Goal: Transaction & Acquisition: Purchase product/service

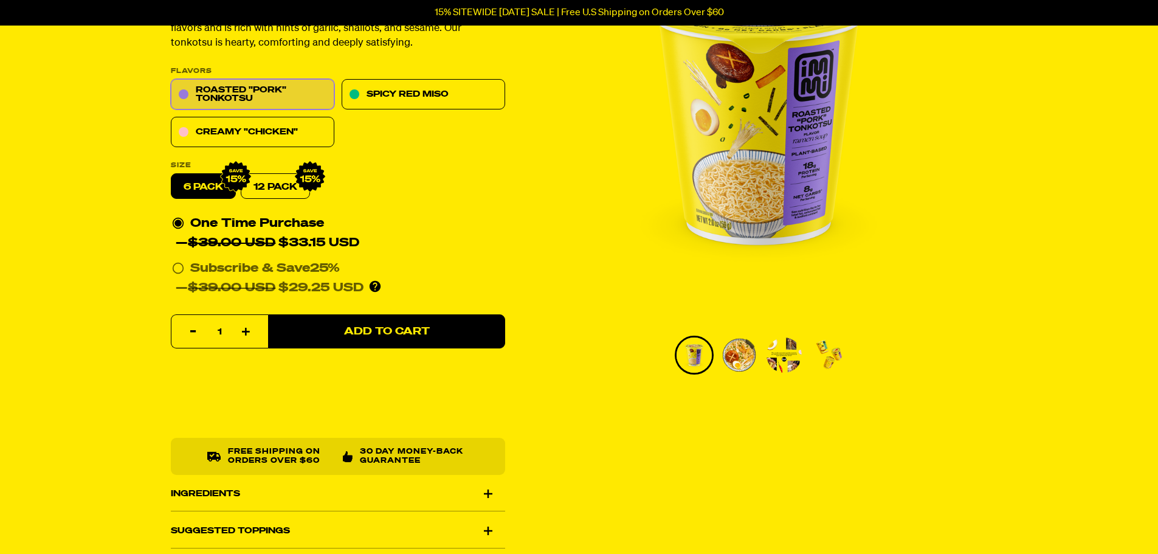
scroll to position [182, 0]
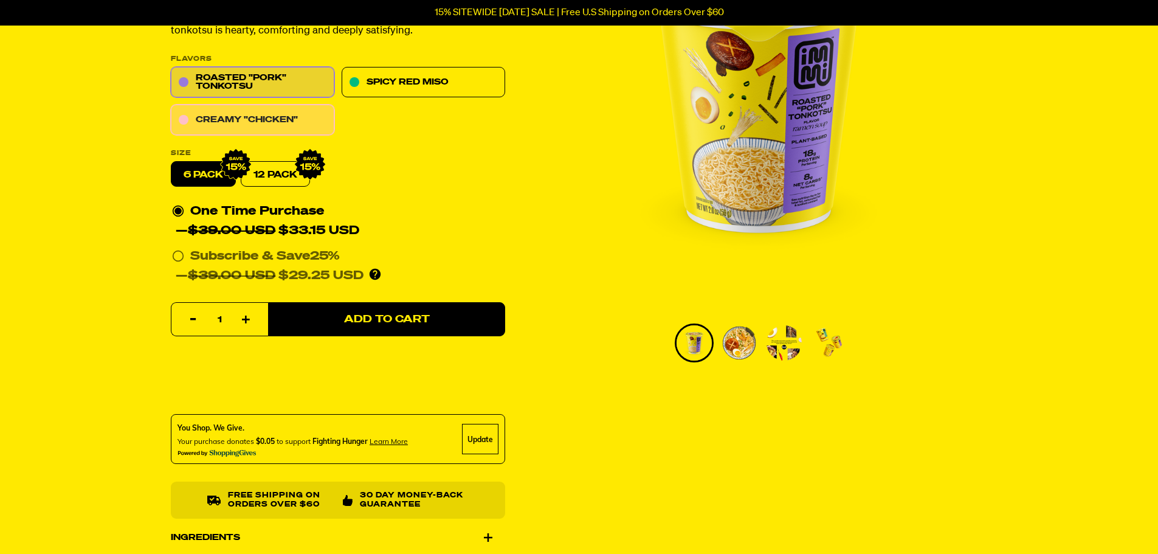
click at [212, 121] on link "Creamy "Chicken"" at bounding box center [253, 120] width 164 height 30
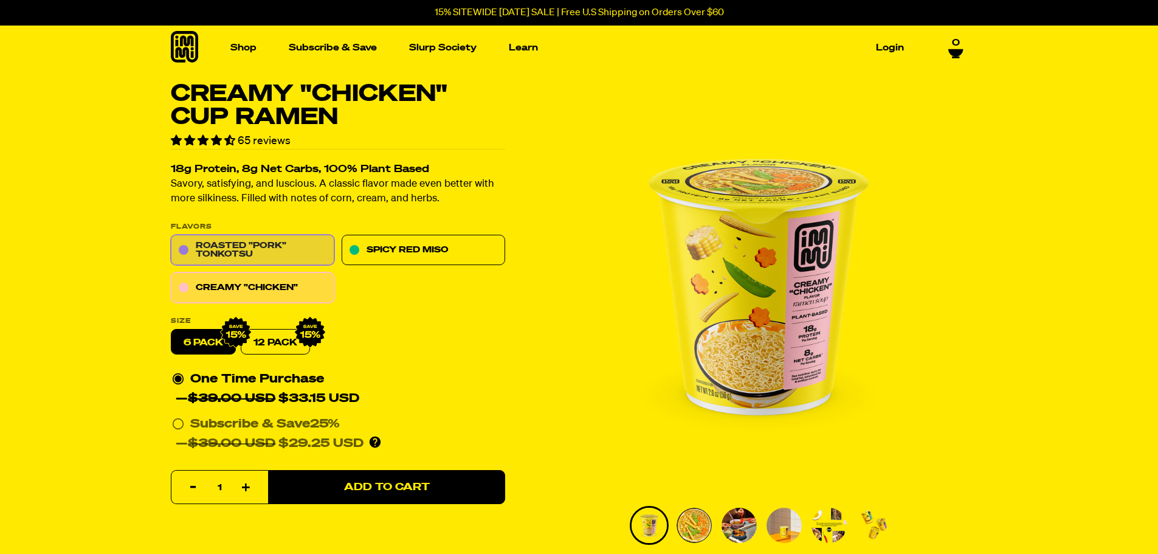
click at [207, 244] on link "Roasted "Pork" Tonkotsu" at bounding box center [253, 250] width 164 height 30
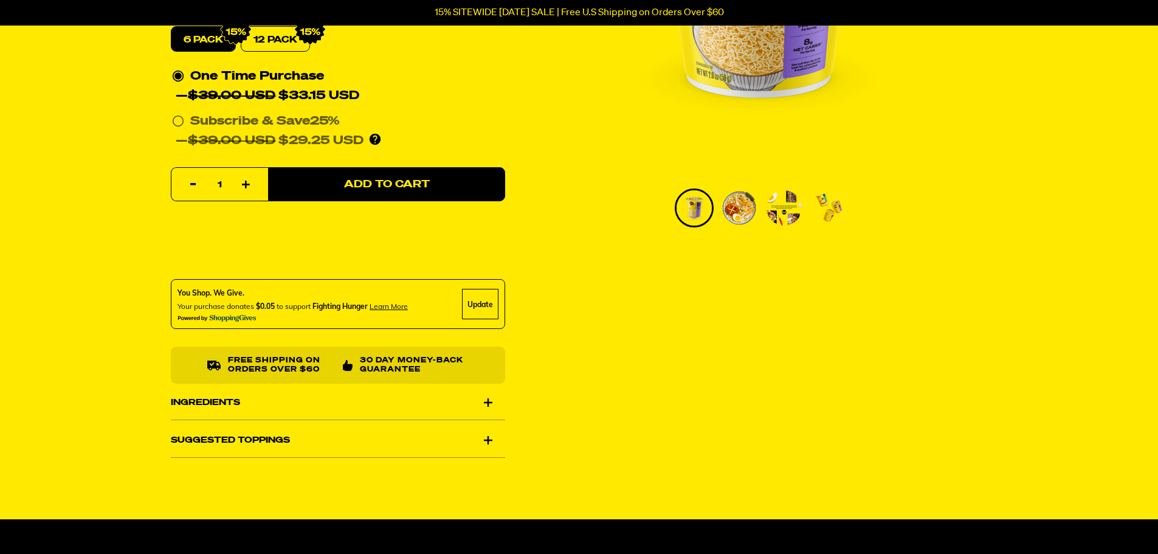
scroll to position [304, 0]
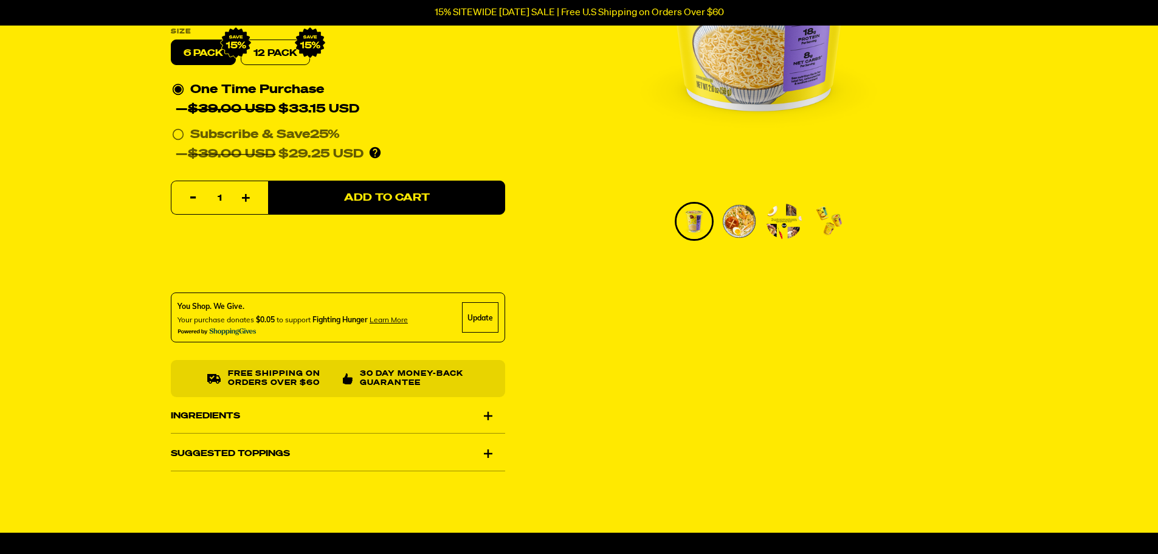
click at [486, 413] on div "Ingredients" at bounding box center [338, 416] width 334 height 34
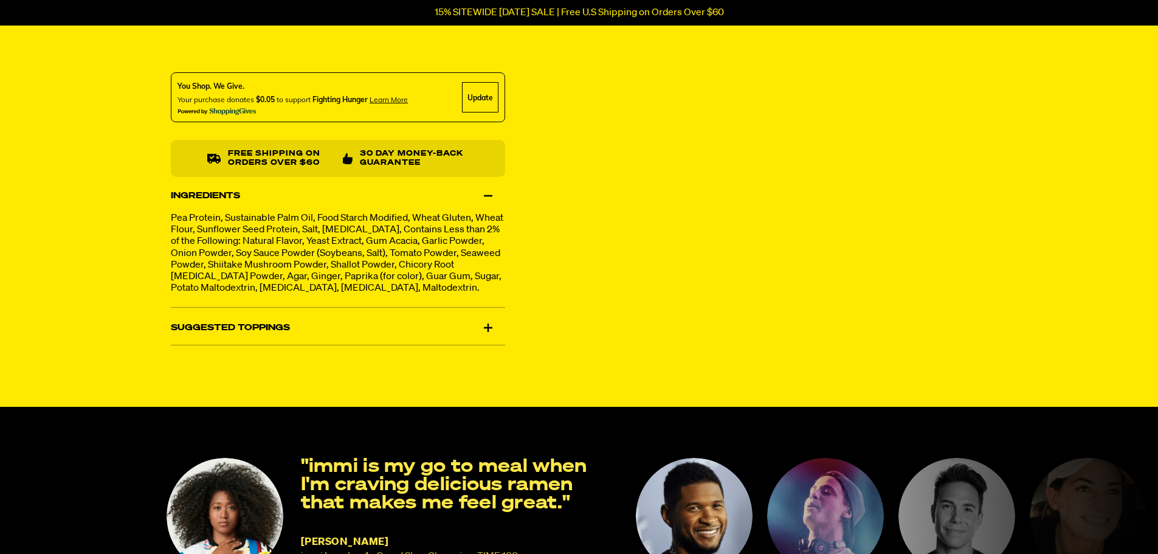
scroll to position [547, 0]
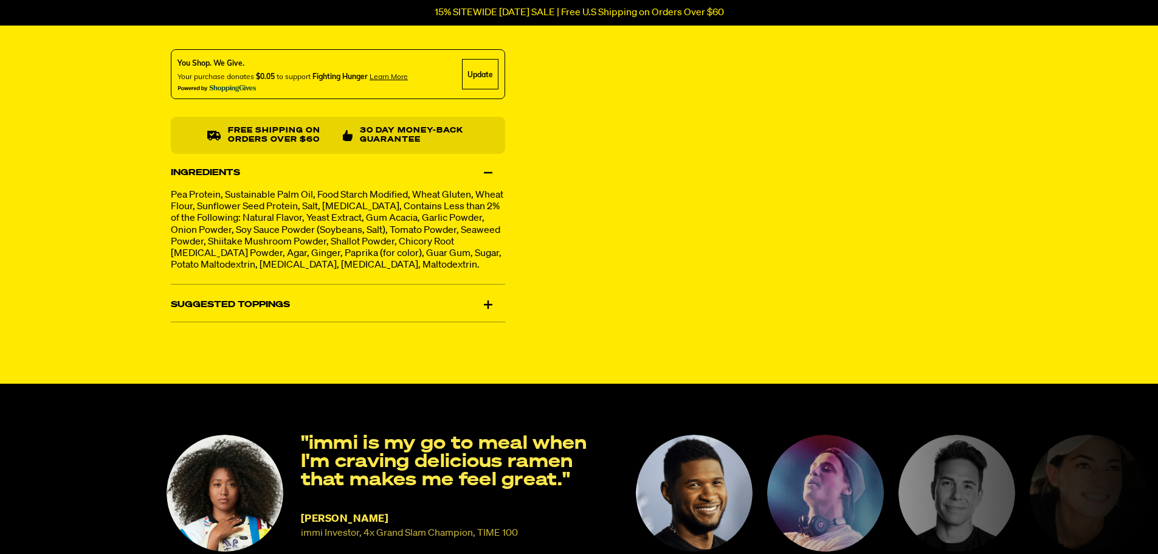
click at [491, 316] on div "Suggested Toppings" at bounding box center [338, 305] width 334 height 34
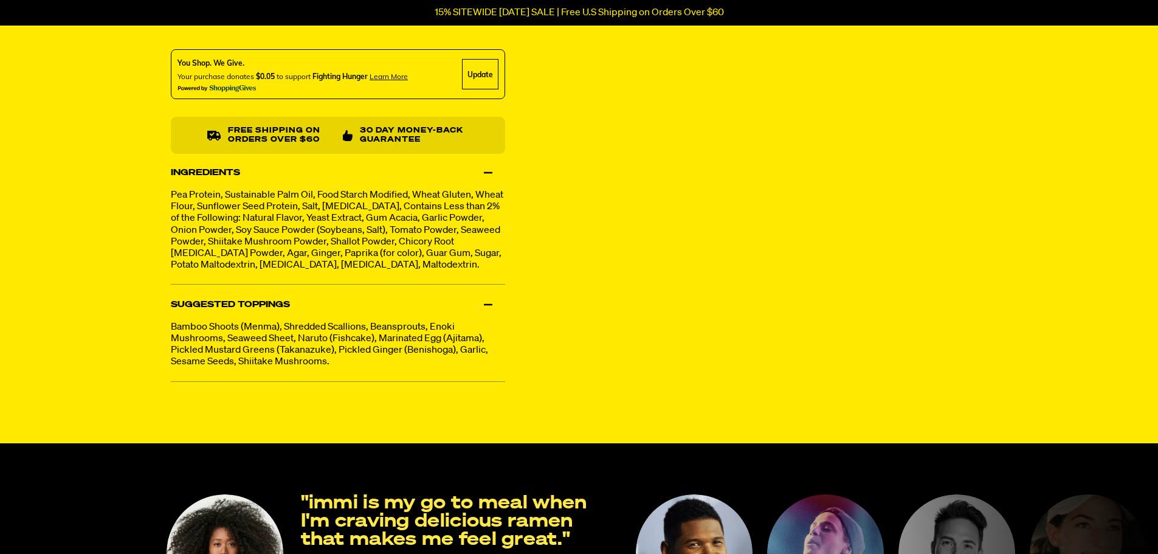
click at [490, 322] on div "Suggested Toppings" at bounding box center [338, 305] width 334 height 34
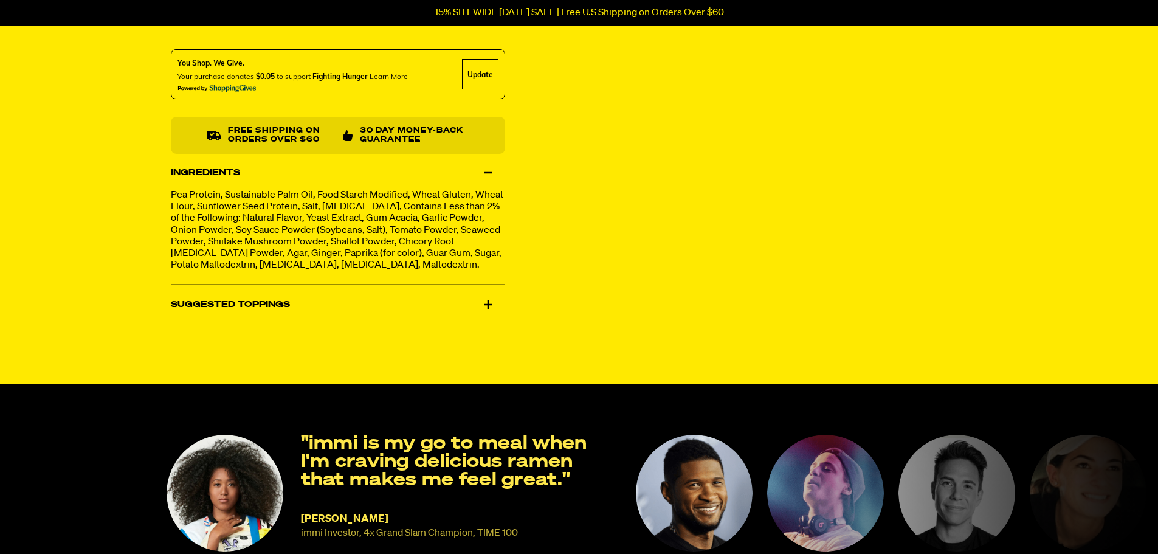
click at [489, 178] on div "Ingredients" at bounding box center [338, 173] width 334 height 34
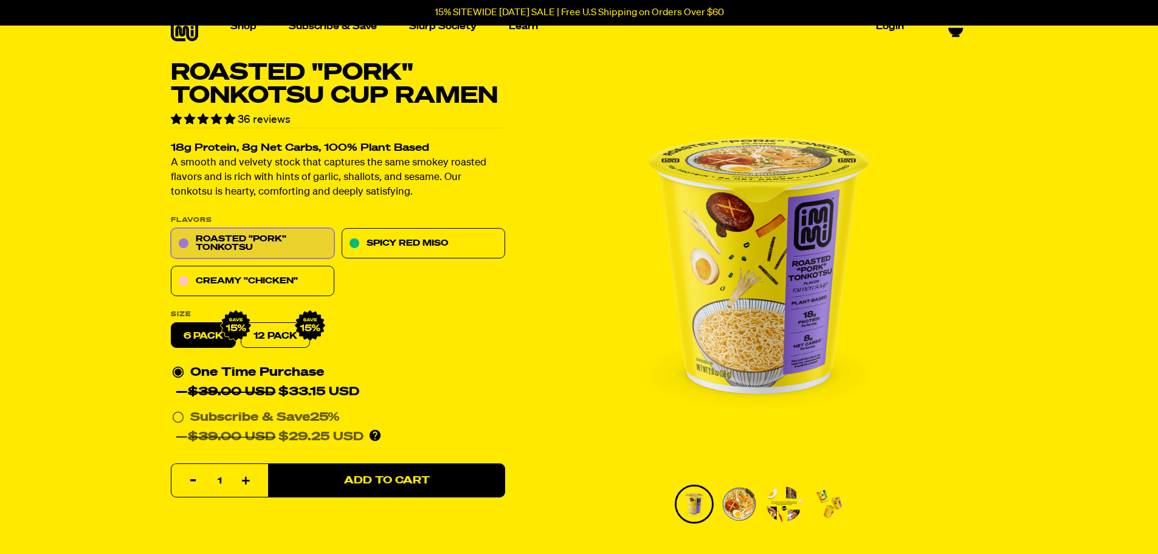
scroll to position [0, 0]
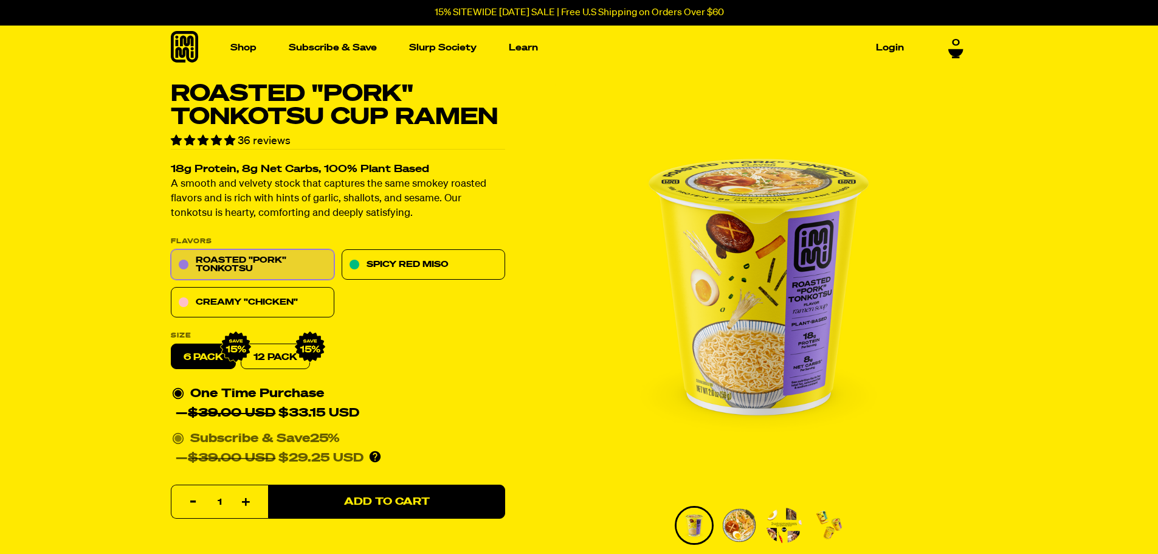
click at [177, 436] on circle at bounding box center [177, 438] width 7 height 7
click at [177, 429] on input "Subscribe & Save 25% — $39.00 USD $29.25 USD You'll receive your selected flavo…" at bounding box center [176, 429] width 8 height 0
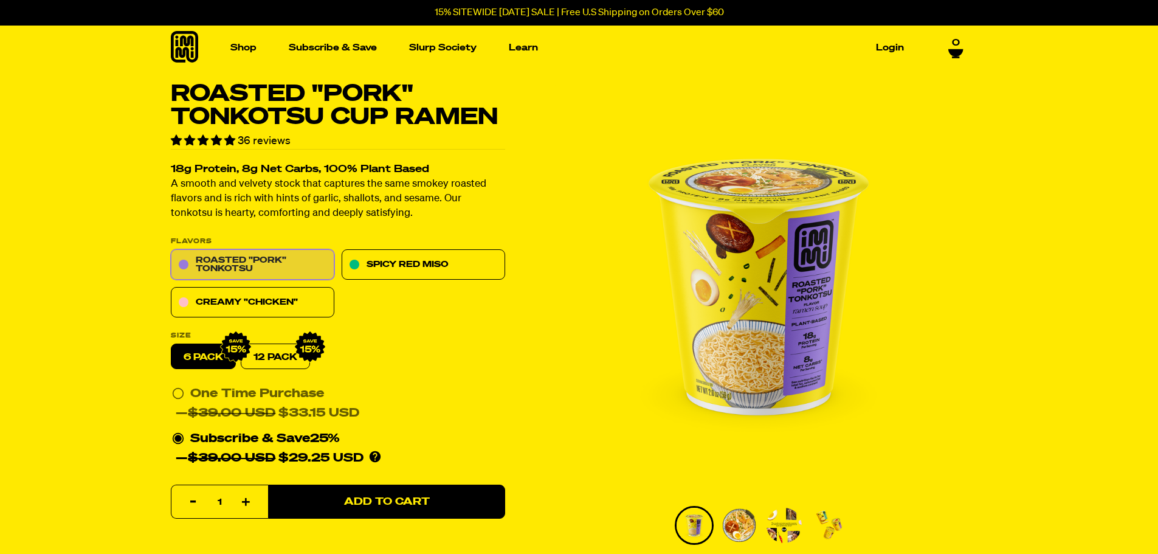
click at [243, 269] on link "Roasted "Pork" Tonkotsu" at bounding box center [253, 265] width 164 height 30
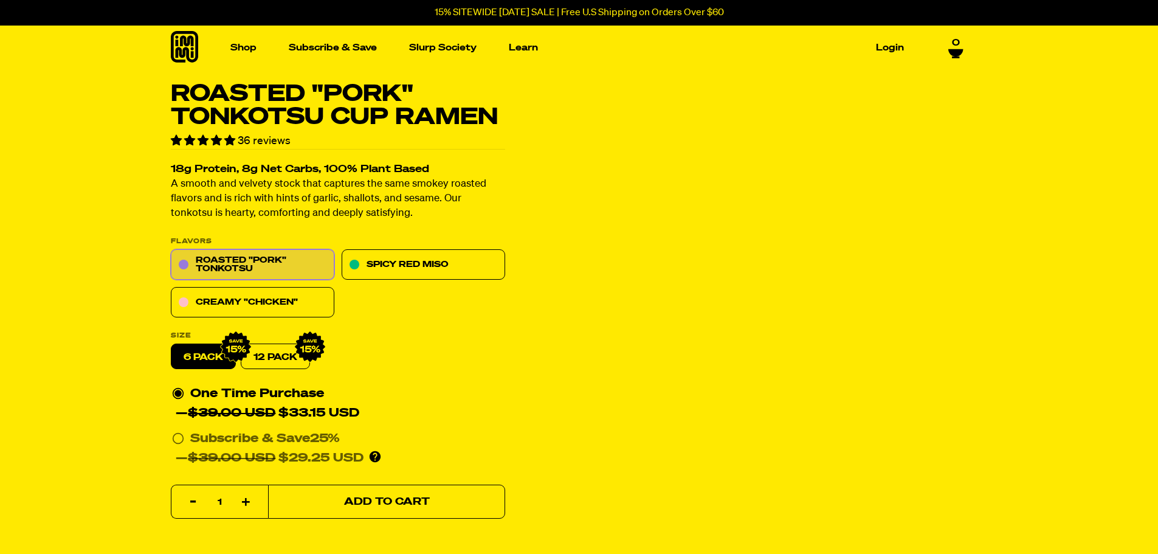
click at [394, 492] on button "Add to Cart" at bounding box center [386, 502] width 237 height 34
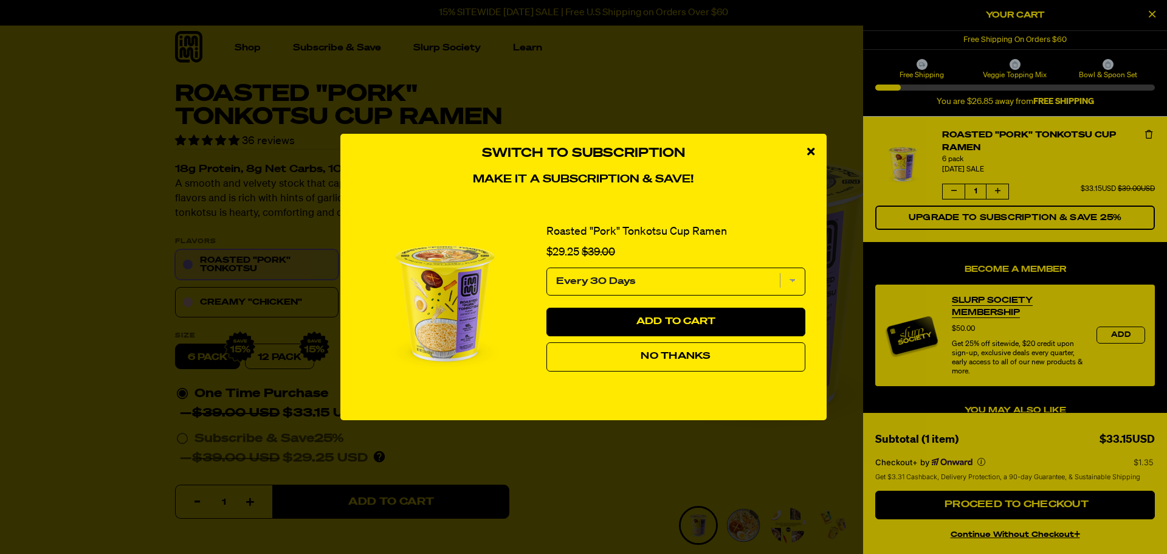
click at [953, 189] on div "Switch to Subscription Make it a subscription & save! Roasted "Pork" Tonkotsu C…" at bounding box center [583, 277] width 1167 height 554
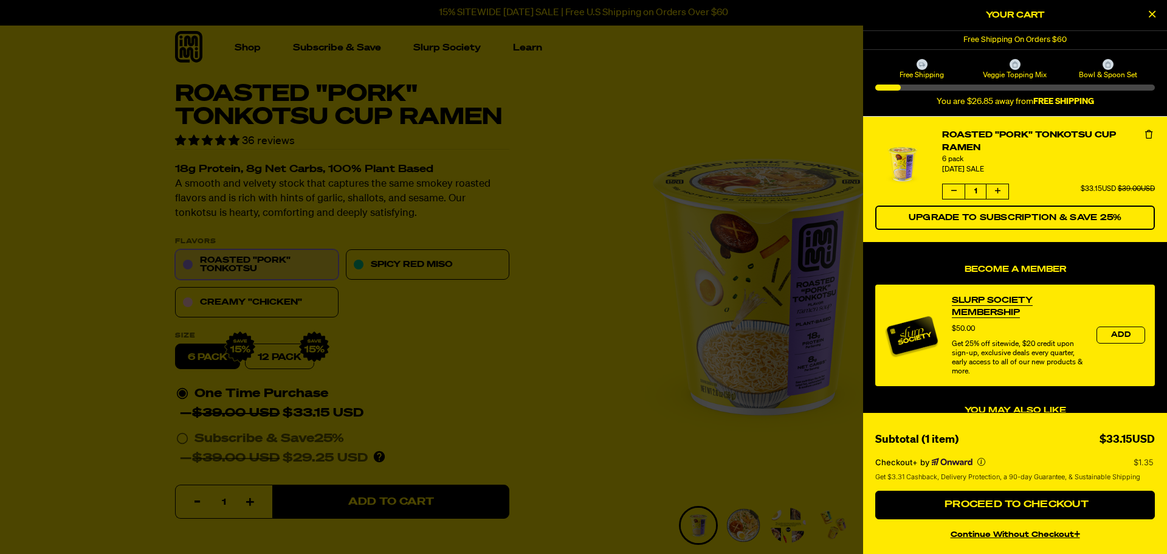
click at [949, 192] on button "product" at bounding box center [954, 191] width 22 height 15
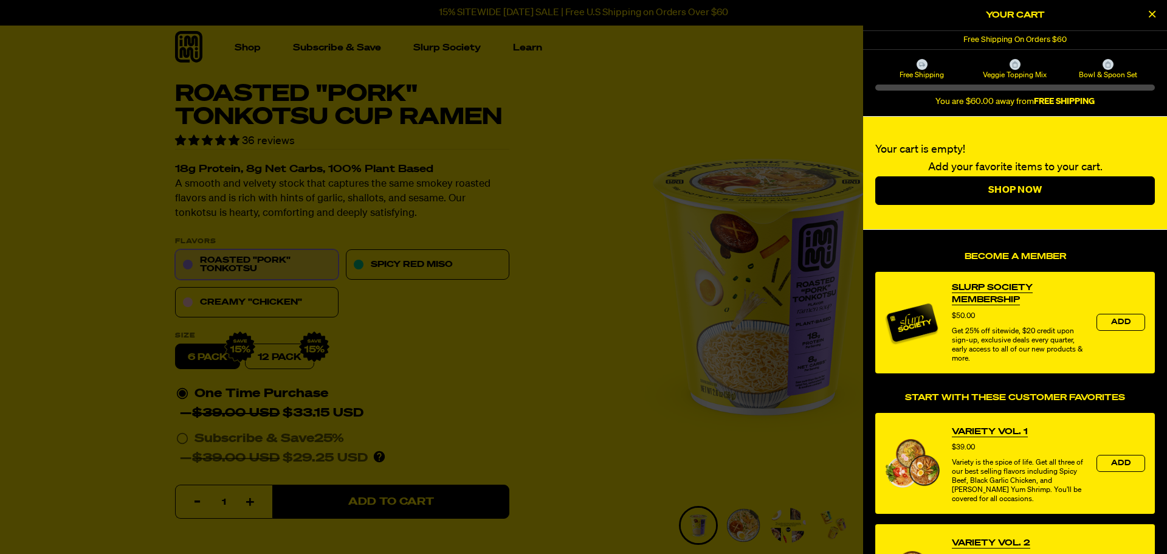
click at [1149, 11] on icon "Close Cart" at bounding box center [1152, 14] width 7 height 11
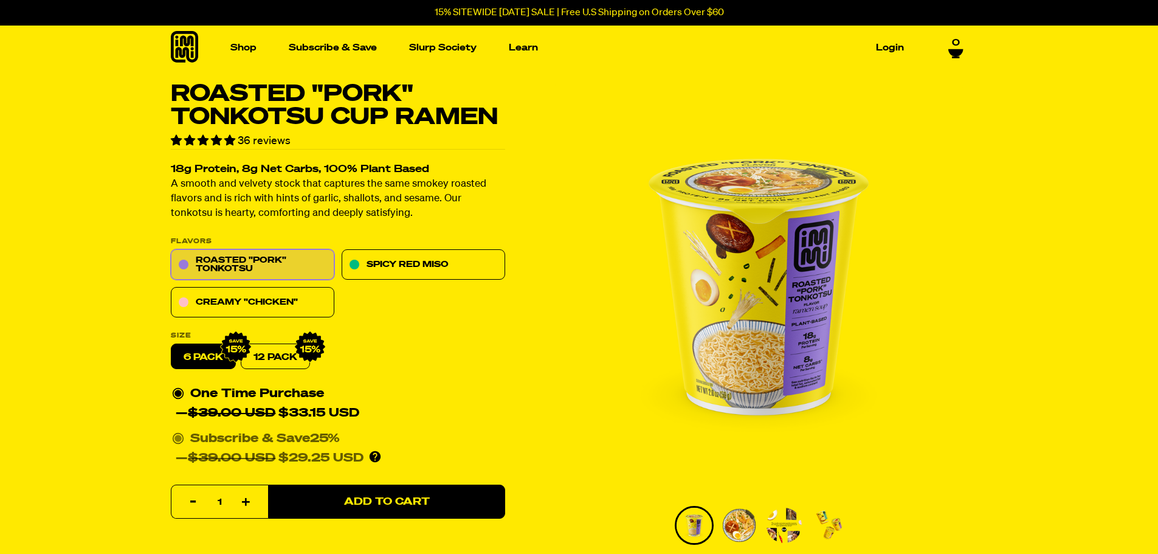
click at [179, 441] on circle at bounding box center [177, 438] width 7 height 7
click at [179, 429] on input "Subscribe & Save 25% — $39.00 USD $29.25 USD You'll receive your selected flavo…" at bounding box center [176, 429] width 8 height 0
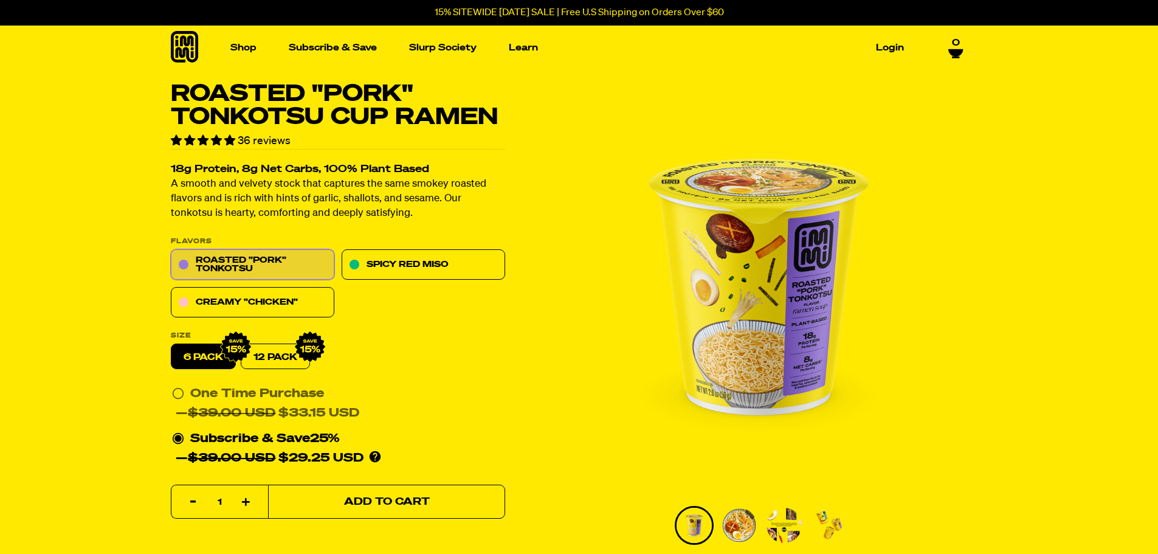
click at [398, 508] on button "Add to Cart" at bounding box center [386, 502] width 237 height 34
select select "Every 30 Days"
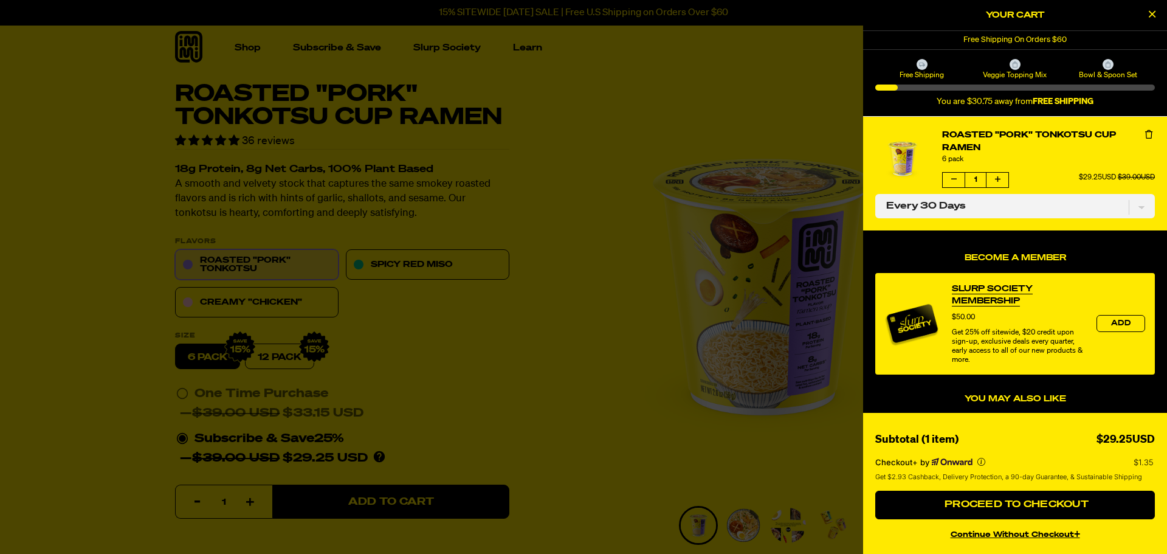
click at [238, 309] on div at bounding box center [583, 277] width 1167 height 554
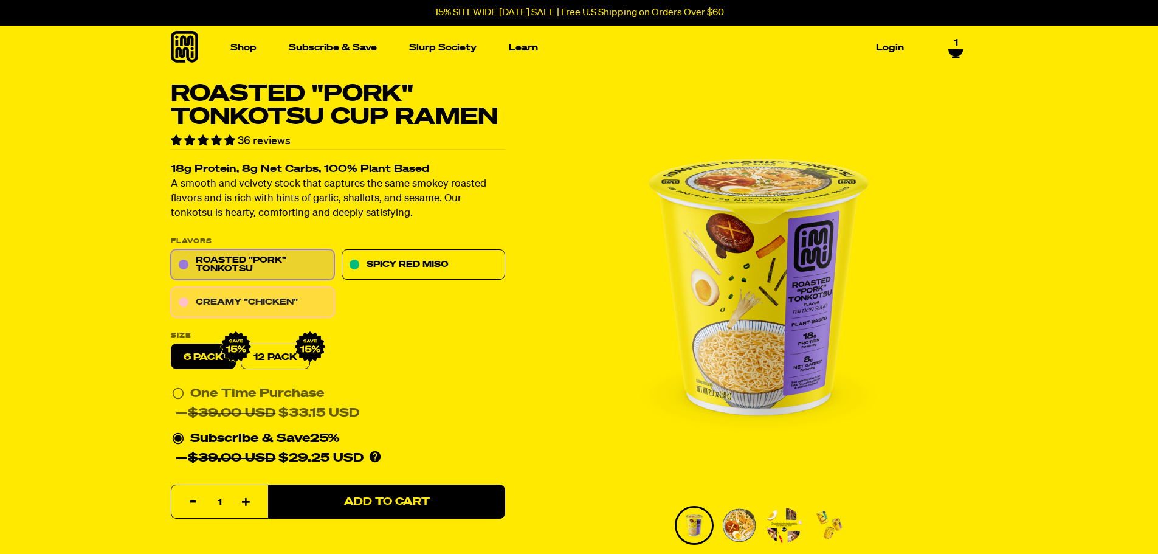
click at [240, 298] on link "Creamy "Chicken"" at bounding box center [253, 303] width 164 height 30
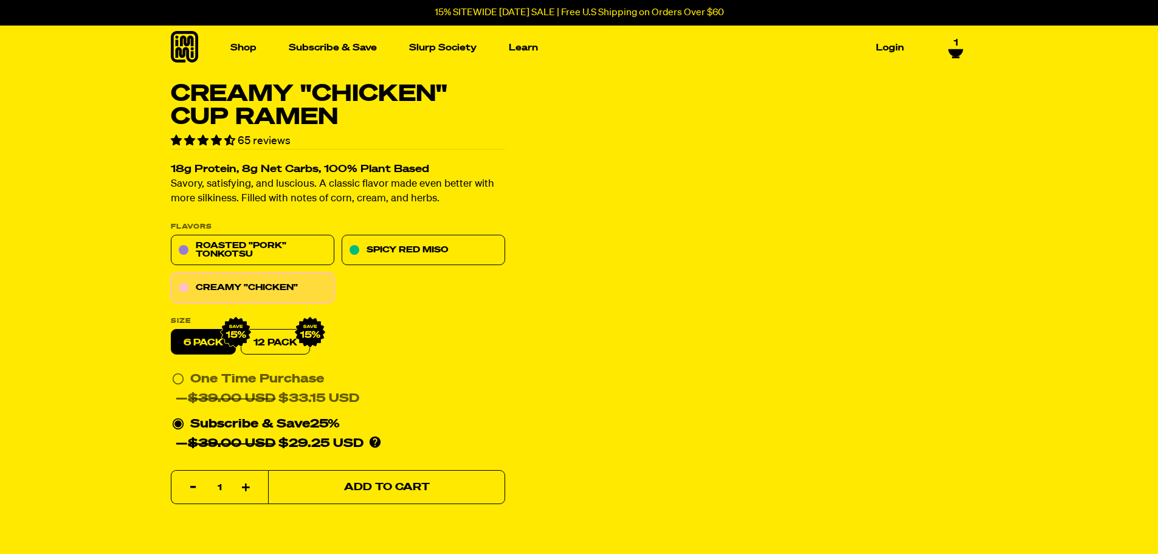
select select "Every 30 Days"
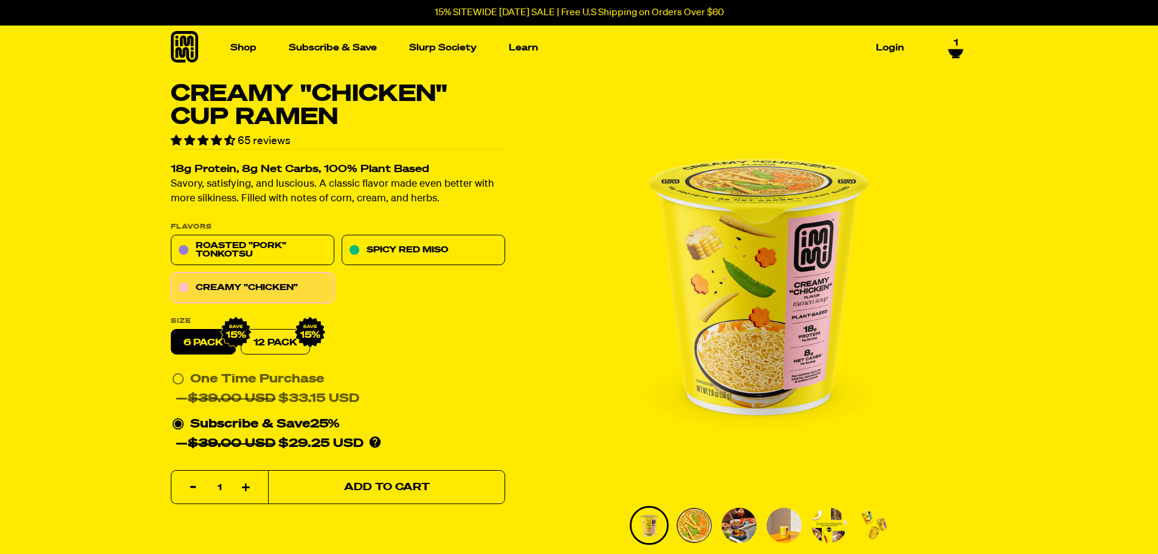
drag, startPoint x: 380, startPoint y: 488, endPoint x: 386, endPoint y: 489, distance: 6.1
click at [386, 489] on span "Add to Cart" at bounding box center [386, 487] width 86 height 10
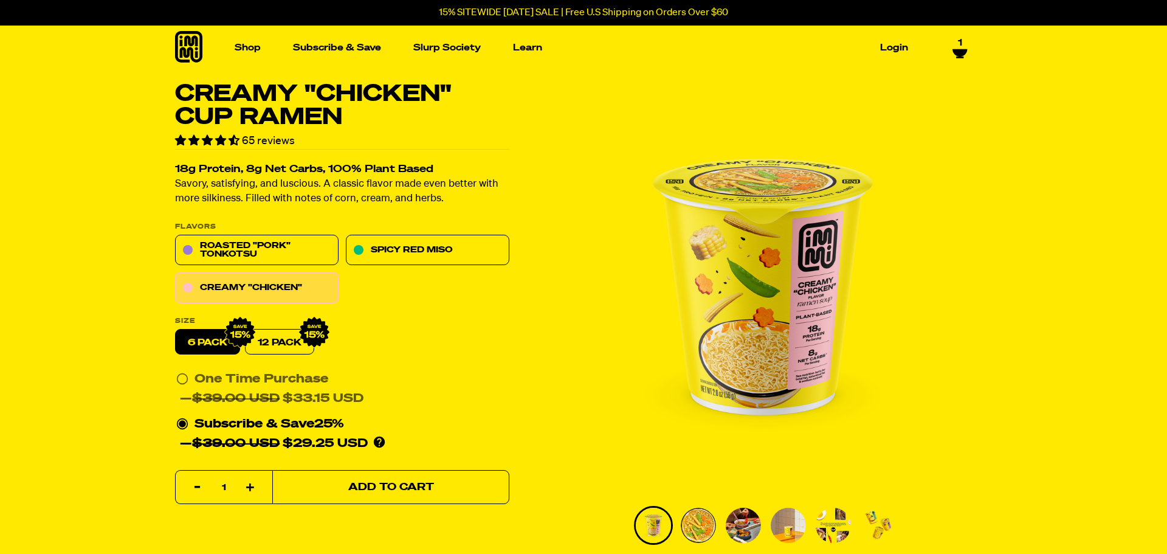
select select "Every 30 Days"
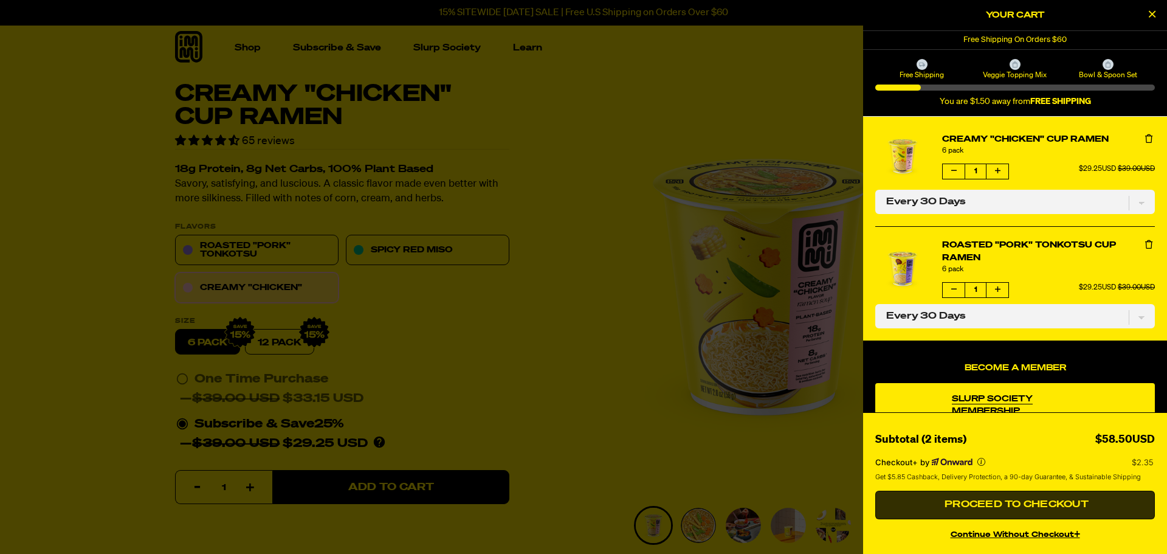
click at [1002, 507] on span "Proceed to Checkout" at bounding box center [1015, 505] width 147 height 10
